Goal: Information Seeking & Learning: Learn about a topic

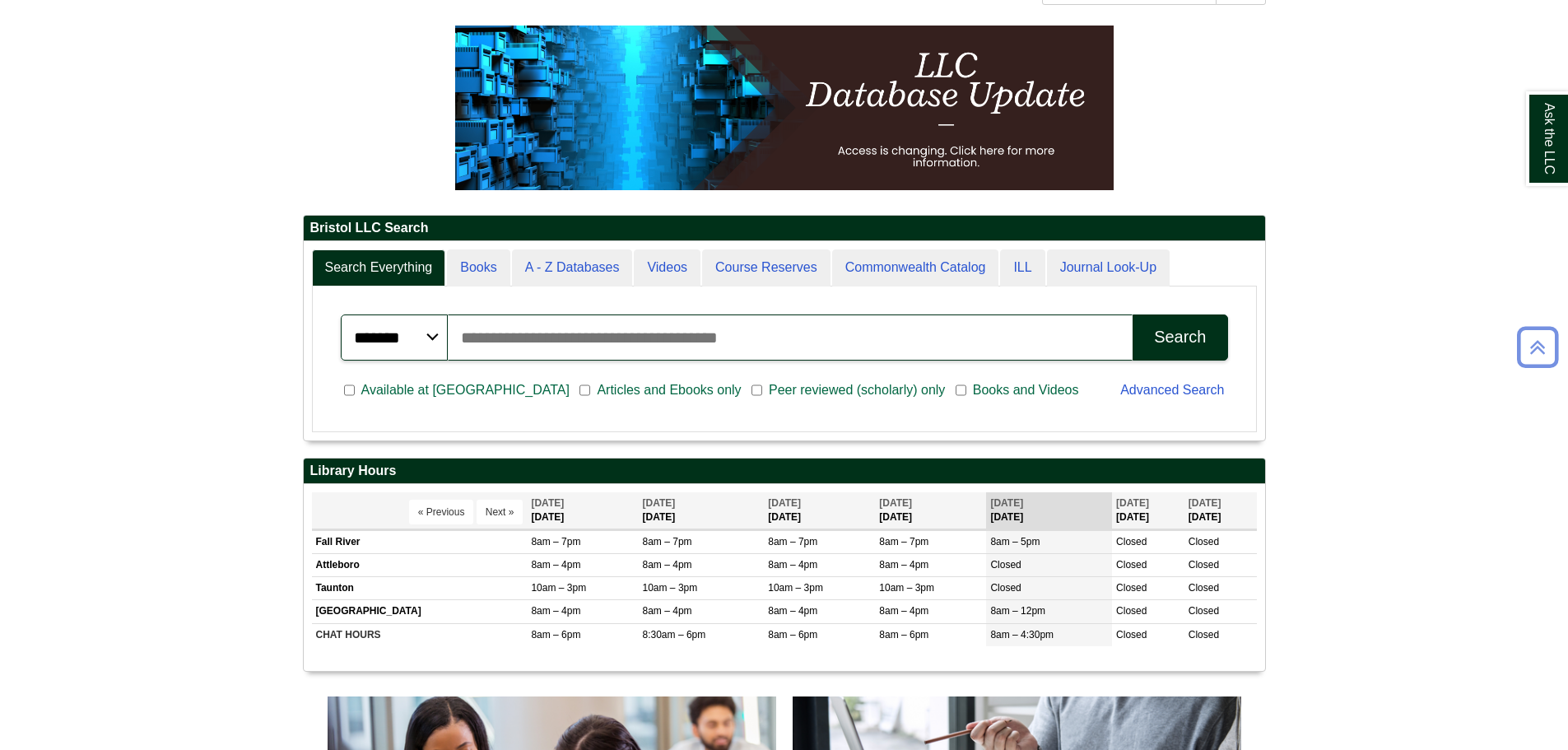
click at [594, 331] on input "Search articles, books, journals & more" at bounding box center [790, 338] width 686 height 47
type input "*****"
click at [1132, 315] on button "Search" at bounding box center [1180, 338] width 95 height 47
click at [590, 388] on span "Articles and Ebooks only" at bounding box center [668, 390] width 157 height 20
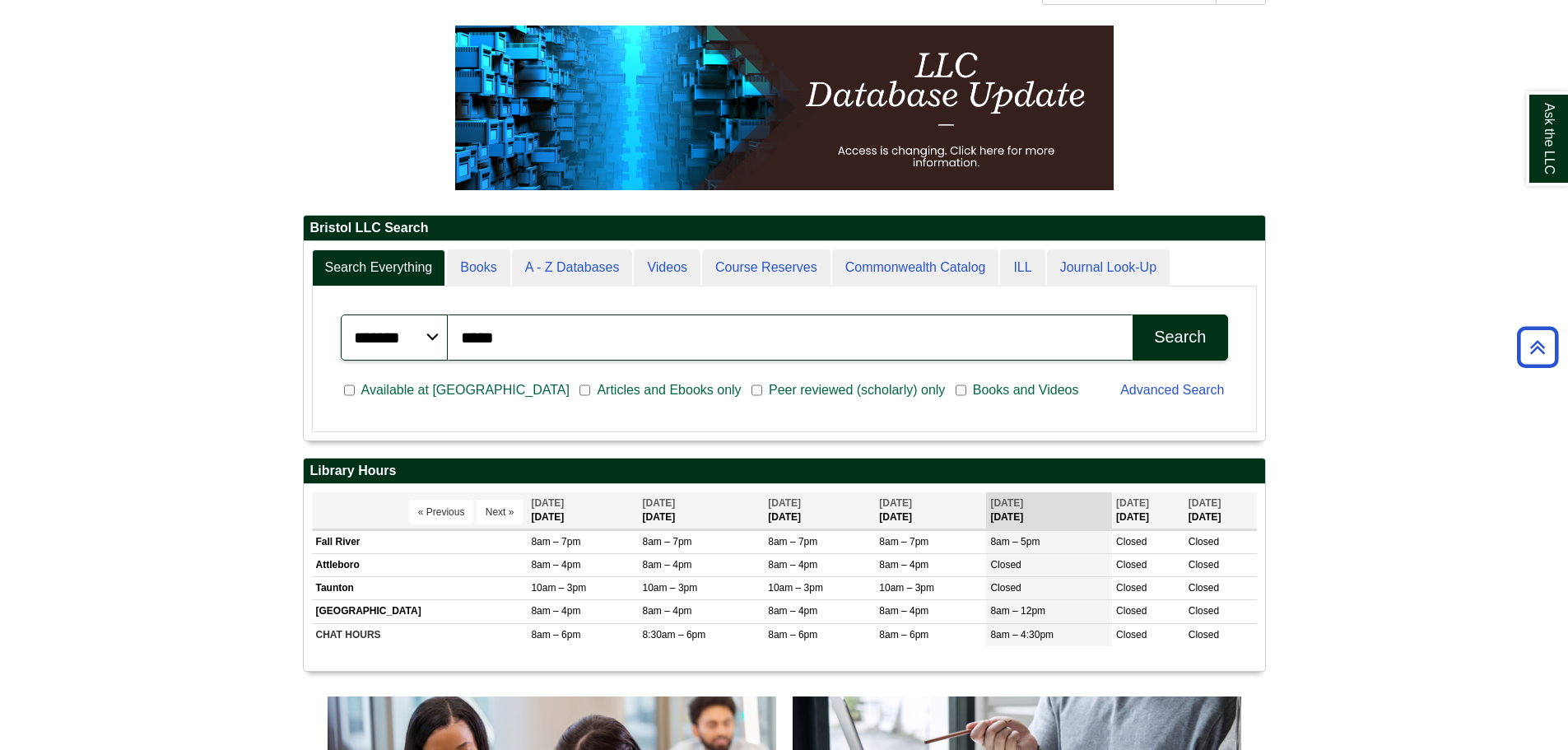
click at [1164, 338] on div "Search" at bounding box center [1180, 337] width 52 height 19
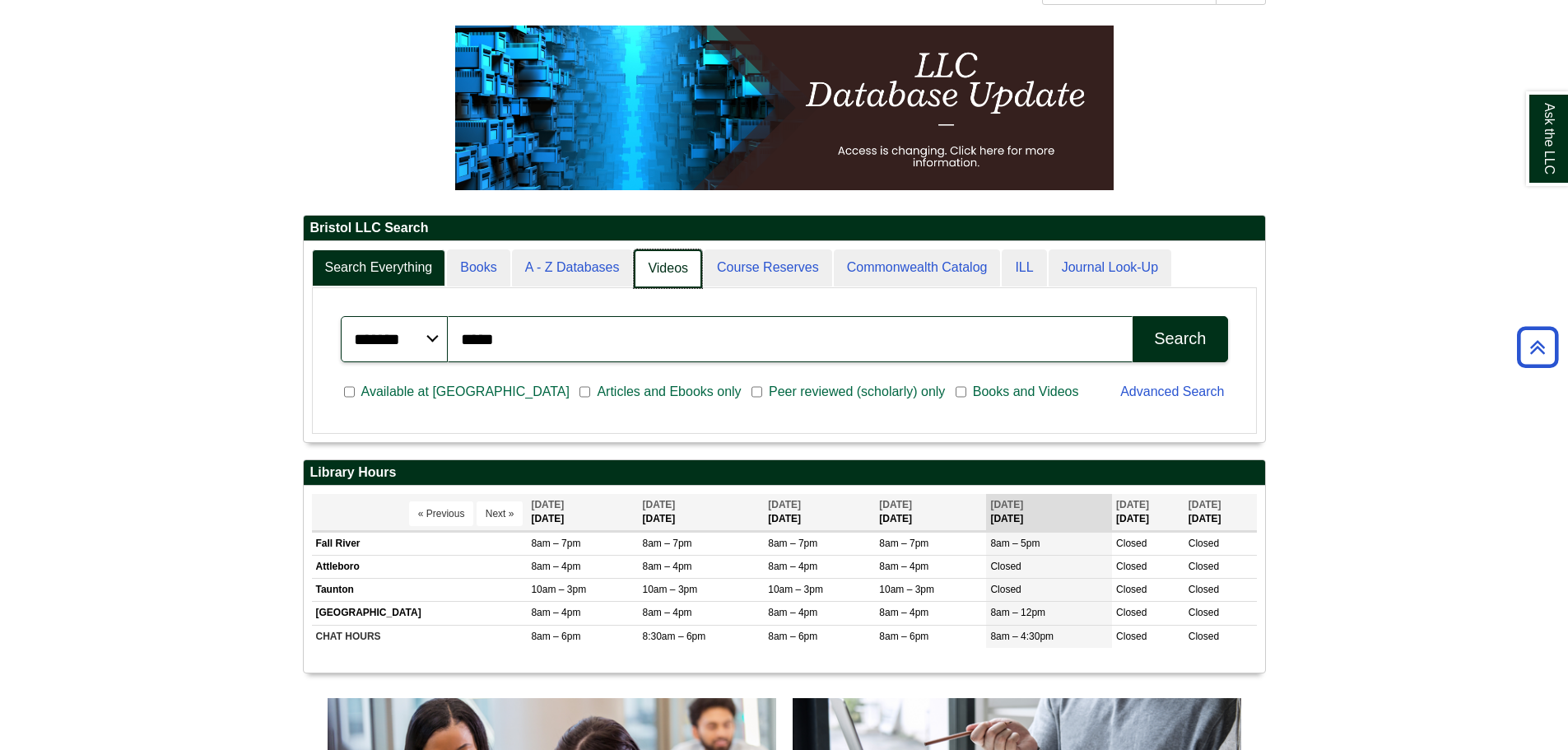
scroll to position [200, 961]
click at [841, 266] on link "Commonwealth Catalog" at bounding box center [916, 269] width 168 height 39
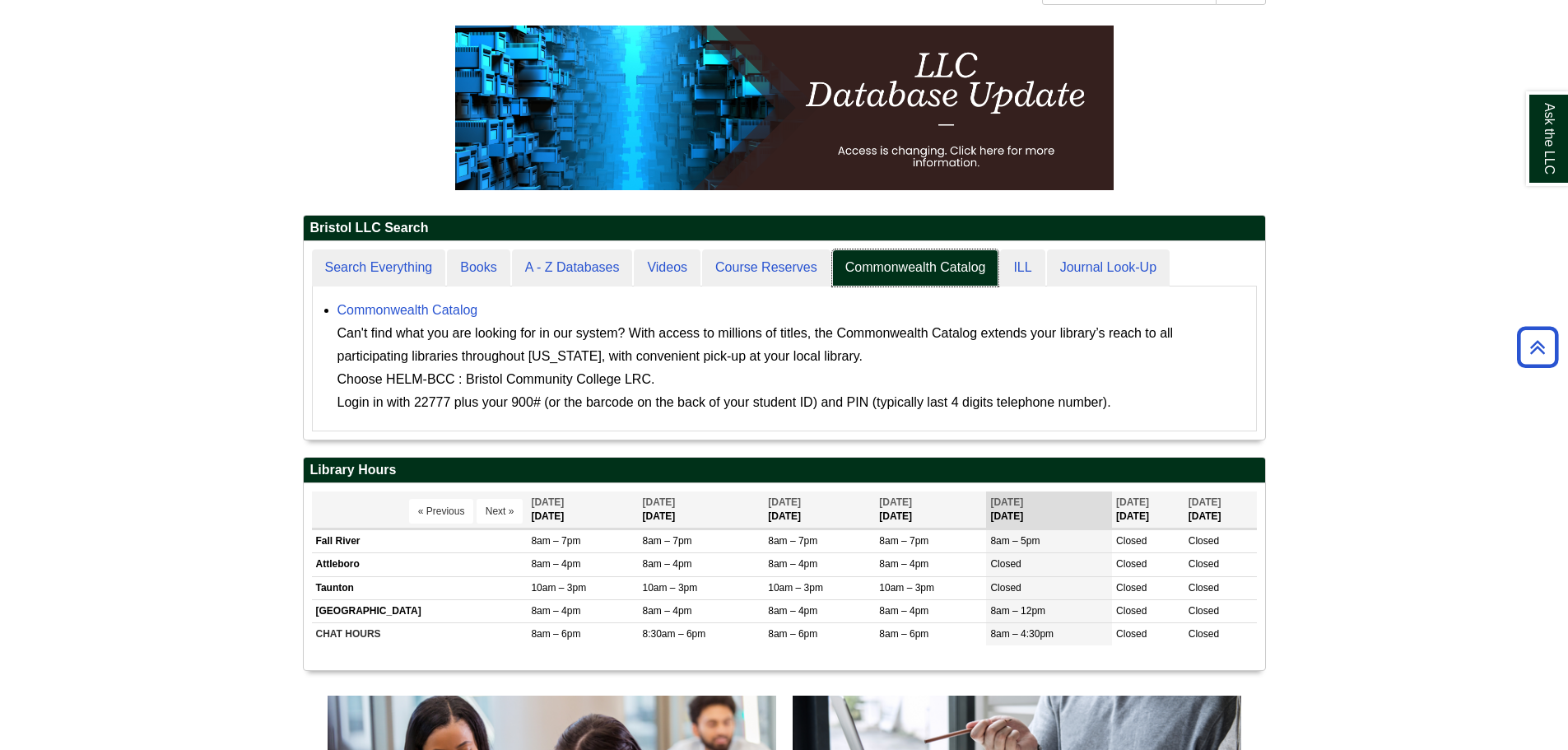
scroll to position [198, 961]
click at [403, 314] on link "Commonwealth Catalog" at bounding box center [408, 309] width 141 height 14
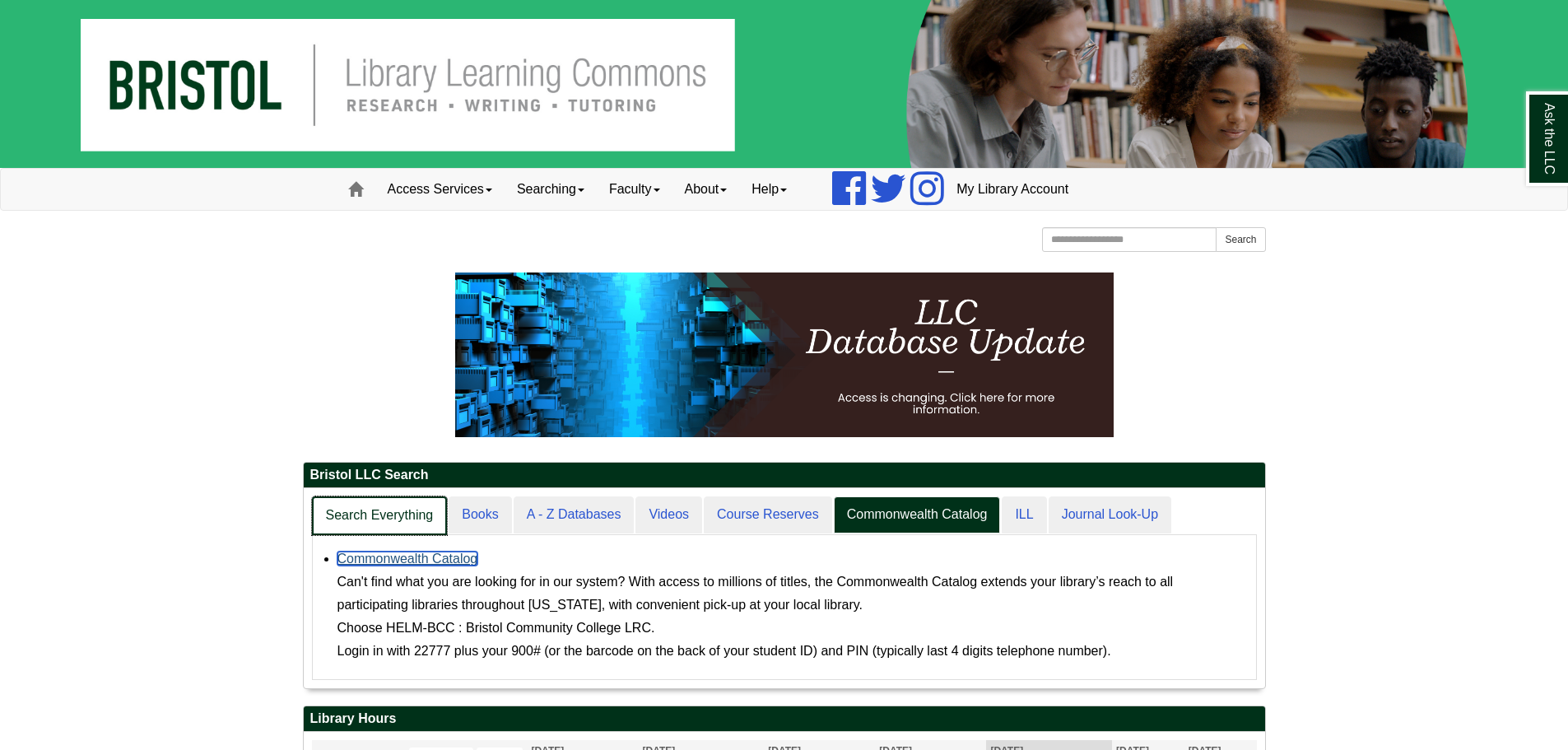
scroll to position [200, 961]
click at [416, 513] on link "Search Everything" at bounding box center [380, 516] width 136 height 39
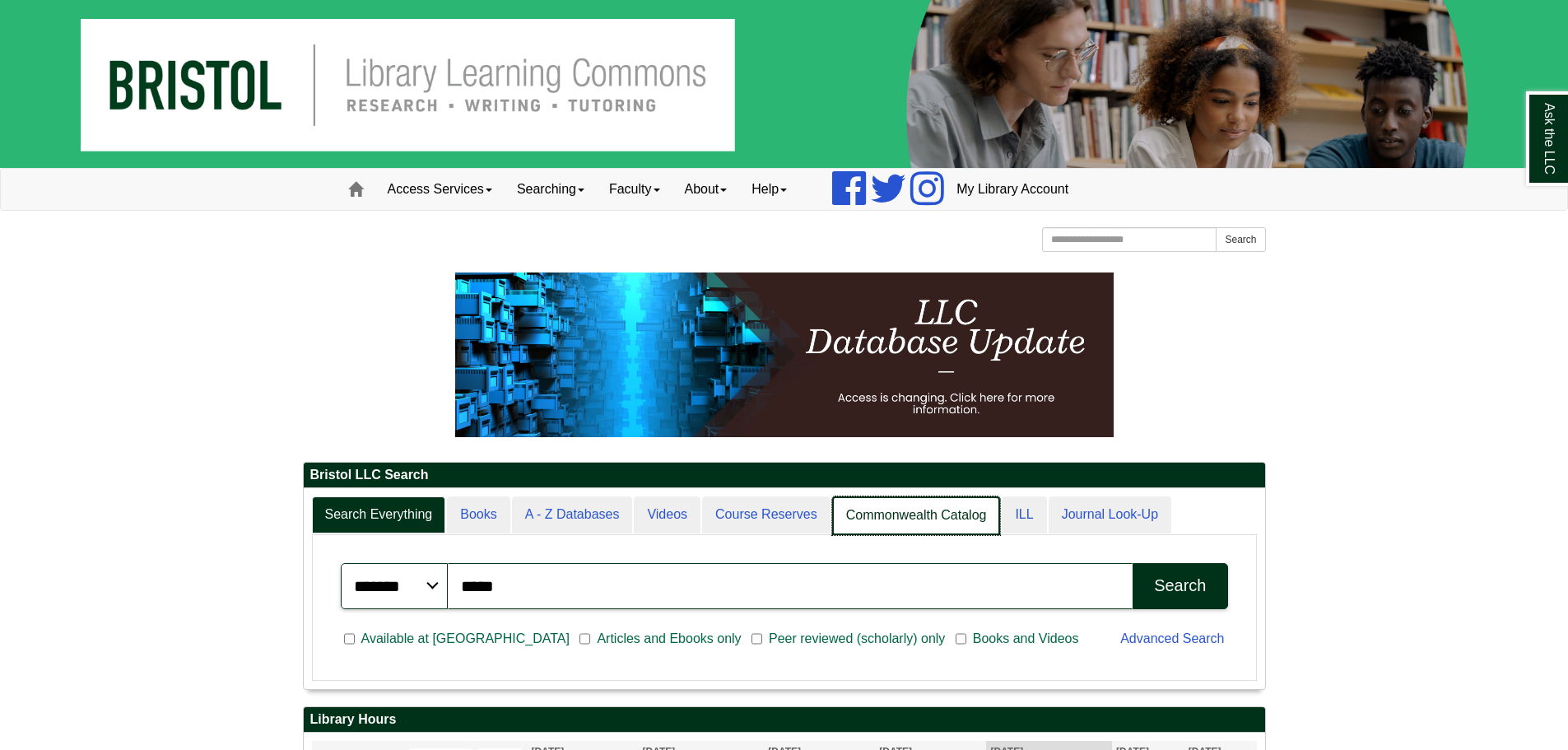
click at [925, 507] on link "Commonwealth Catalog" at bounding box center [916, 516] width 168 height 39
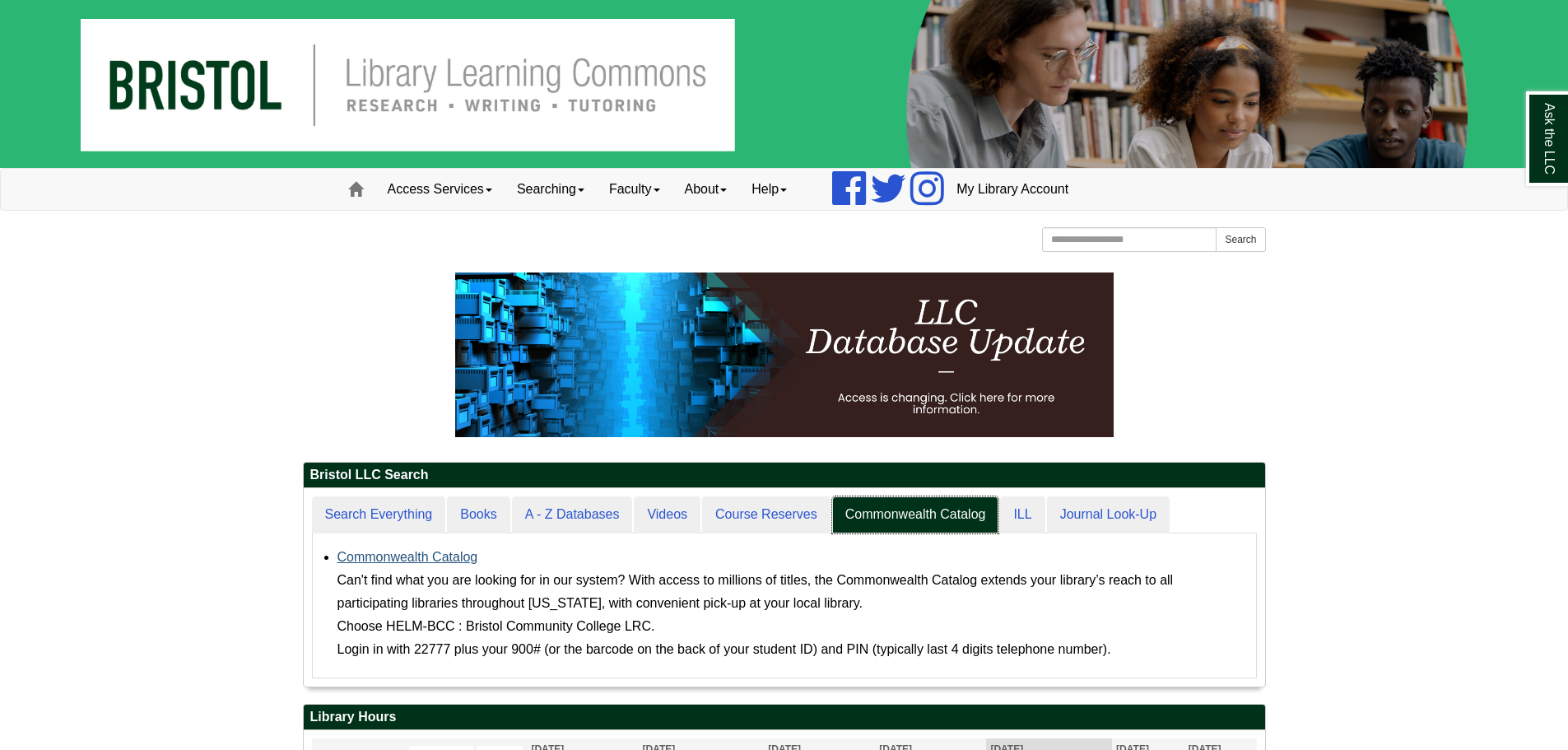
scroll to position [198, 961]
click at [433, 555] on link "Commonwealth Catalog" at bounding box center [408, 556] width 141 height 14
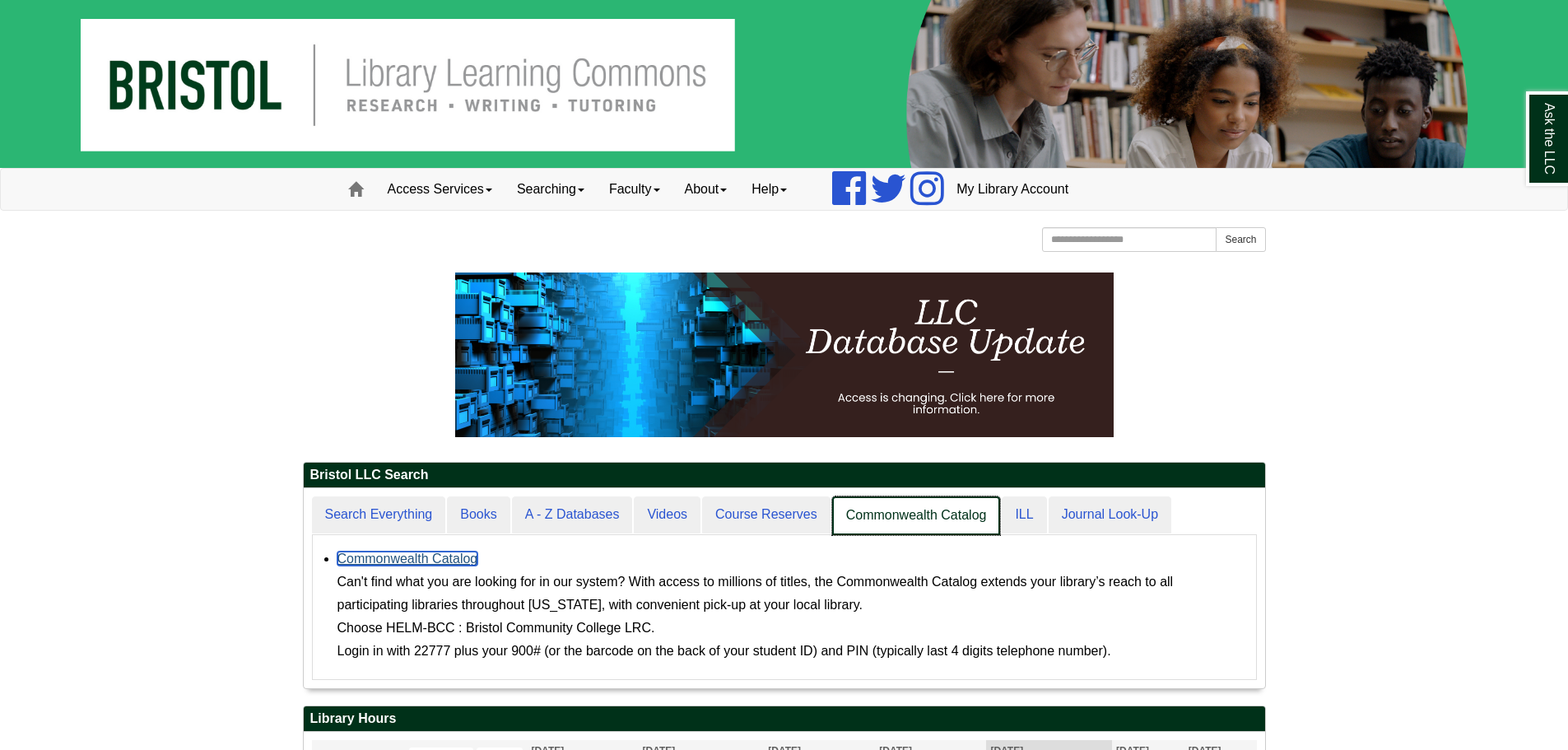
scroll to position [8, 8]
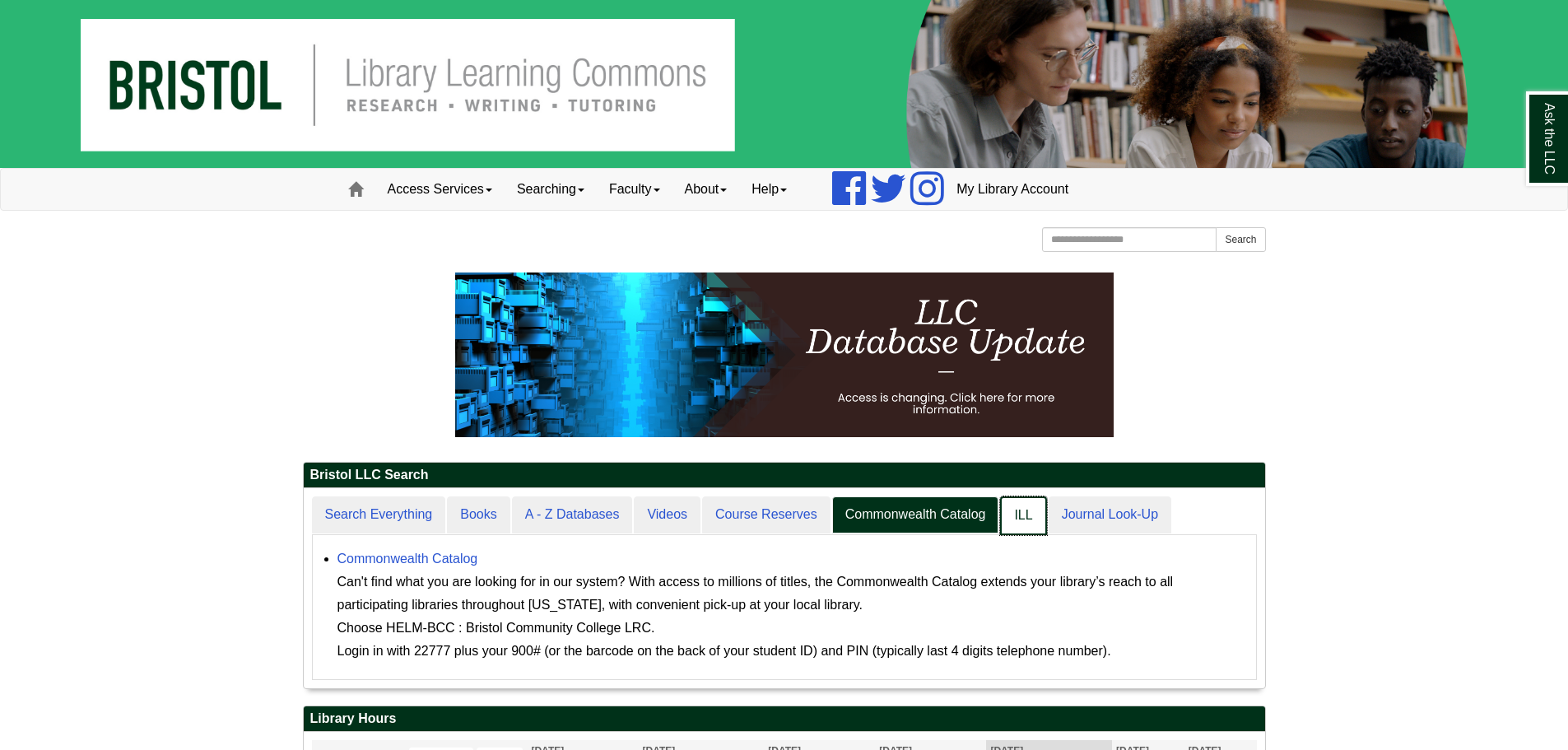
click at [1027, 519] on link "ILL" at bounding box center [1023, 516] width 47 height 39
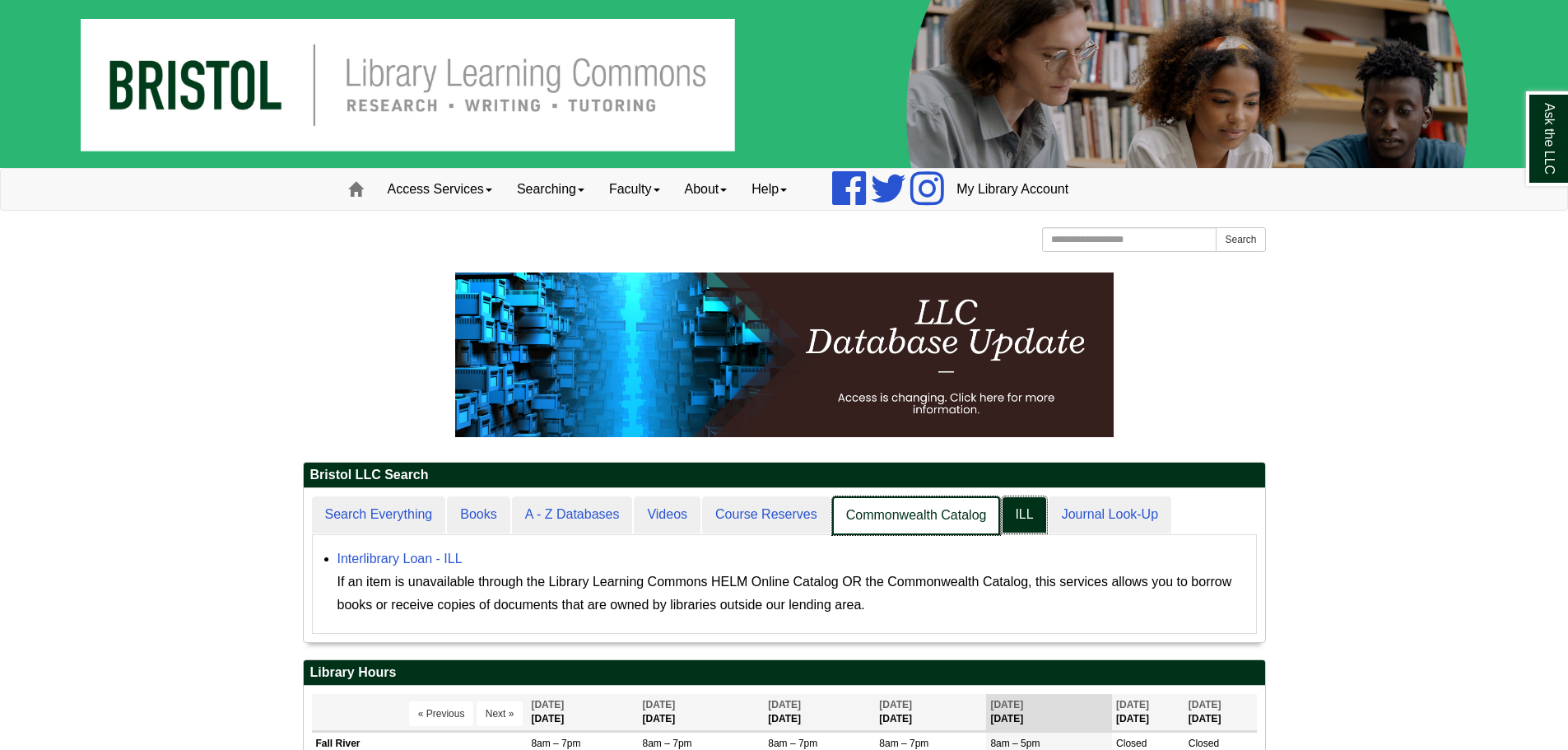
scroll to position [154, 961]
click at [907, 516] on link "Commonwealth Catalog" at bounding box center [916, 516] width 168 height 39
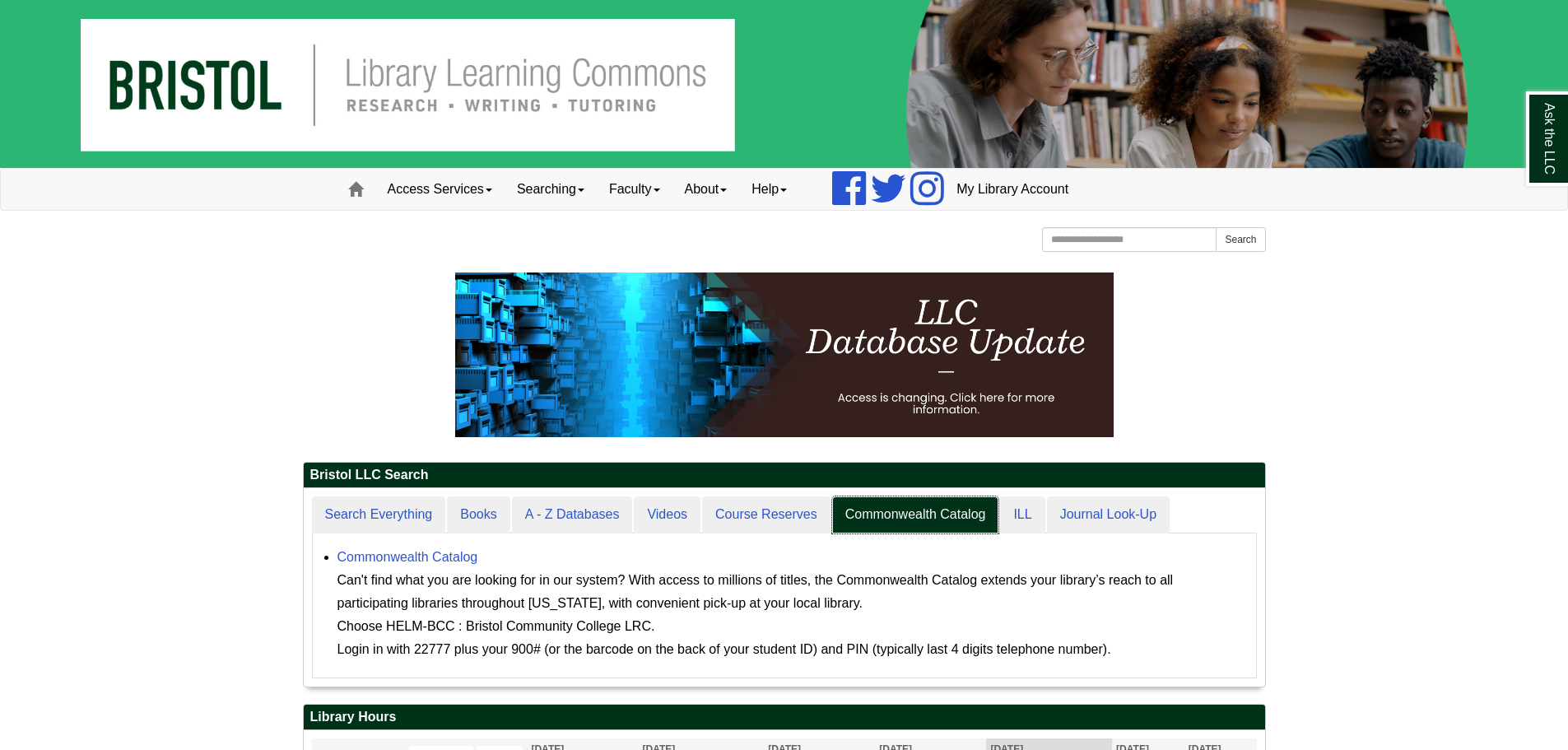
scroll to position [198, 961]
